Goal: Find specific page/section

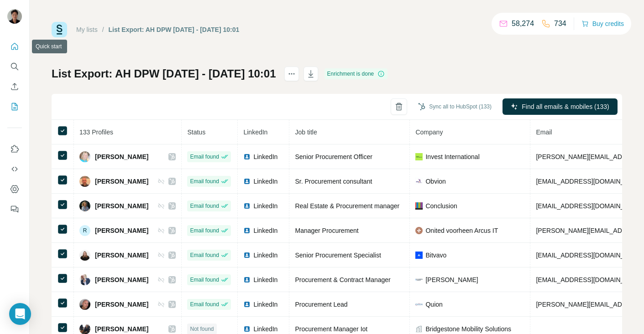
click at [9, 42] on button "Quick start" at bounding box center [14, 46] width 15 height 16
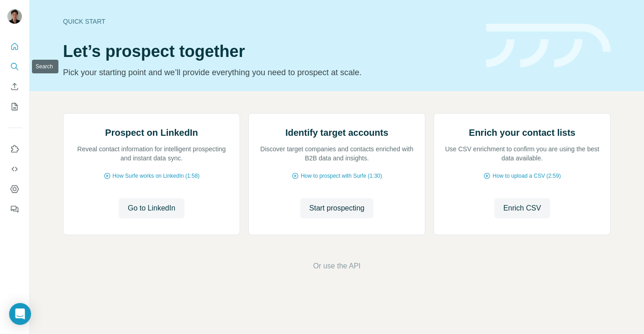
click at [21, 71] on button "Search" at bounding box center [14, 66] width 15 height 16
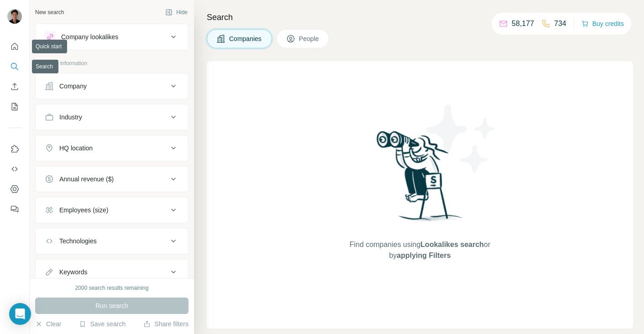
click at [20, 67] on button "Search" at bounding box center [14, 66] width 15 height 16
